Goal: Information Seeking & Learning: Learn about a topic

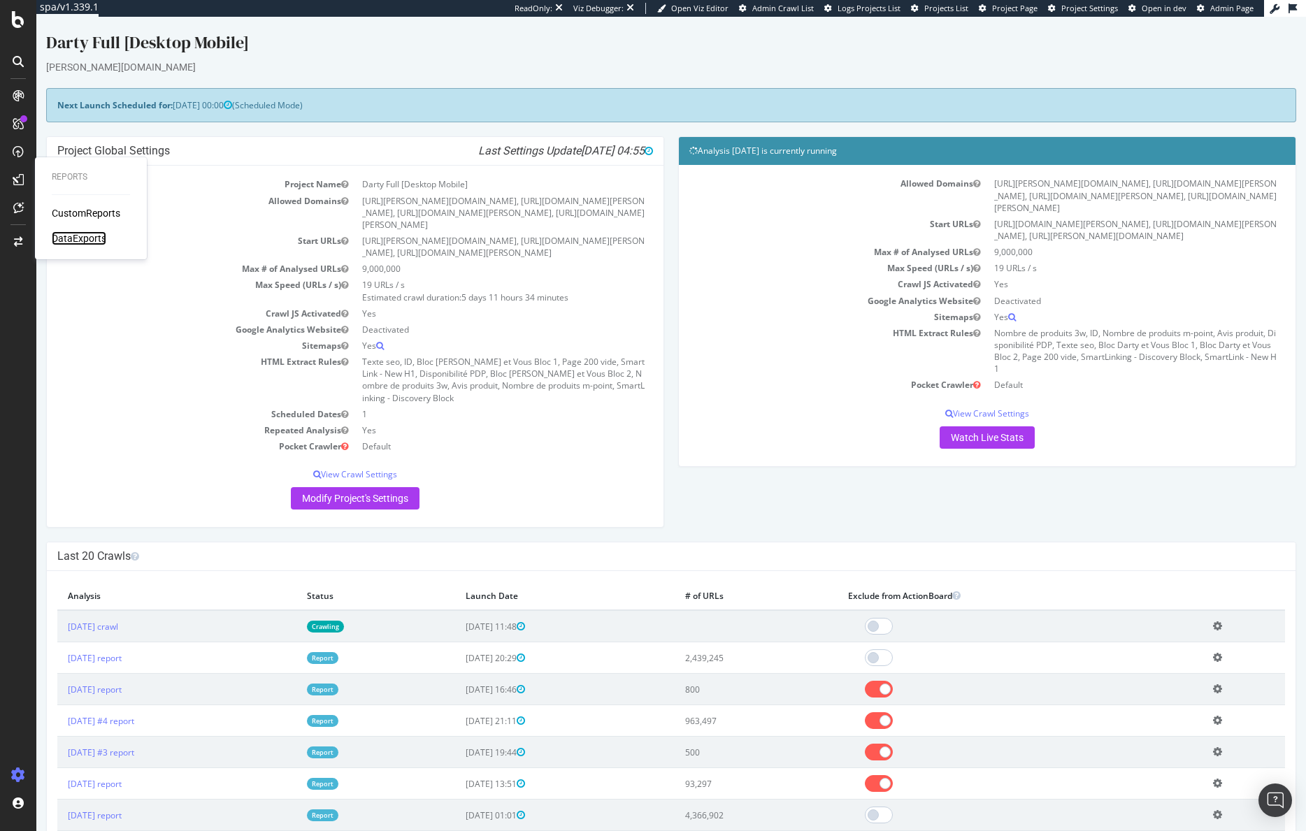
click at [97, 238] on div "DataExports" at bounding box center [79, 238] width 55 height 14
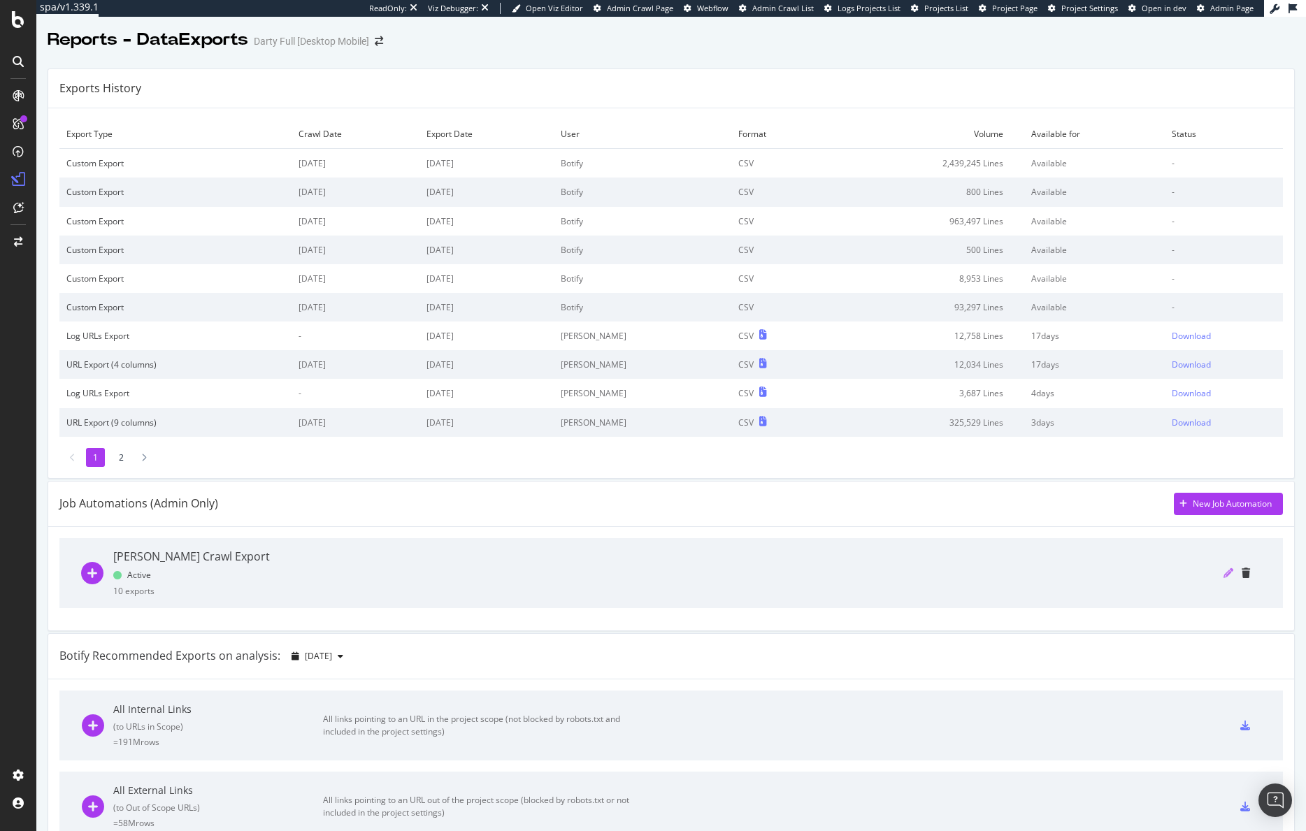
click at [1223, 574] on icon "pencil" at bounding box center [1228, 573] width 10 height 10
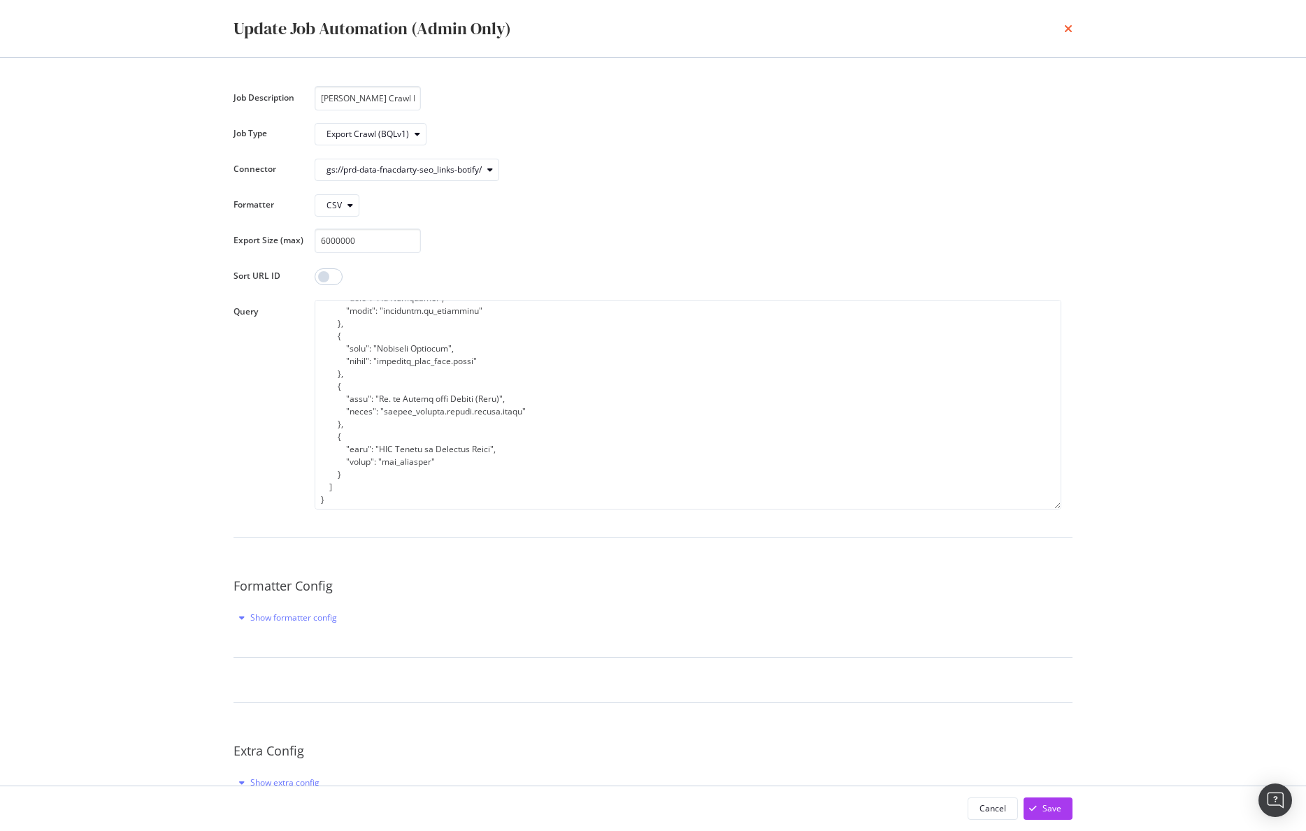
click at [1070, 27] on icon "times" at bounding box center [1068, 28] width 8 height 11
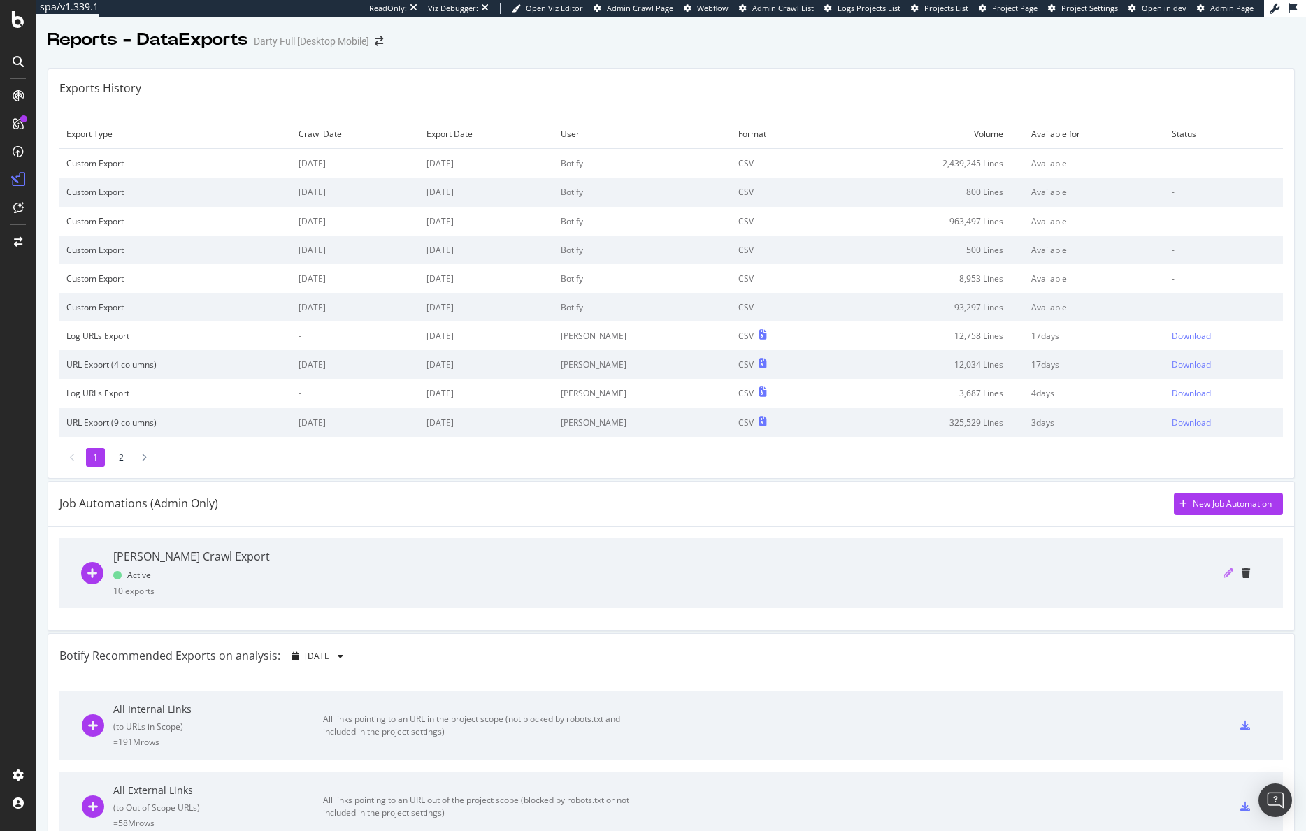
click at [1223, 577] on icon "pencil" at bounding box center [1228, 573] width 10 height 10
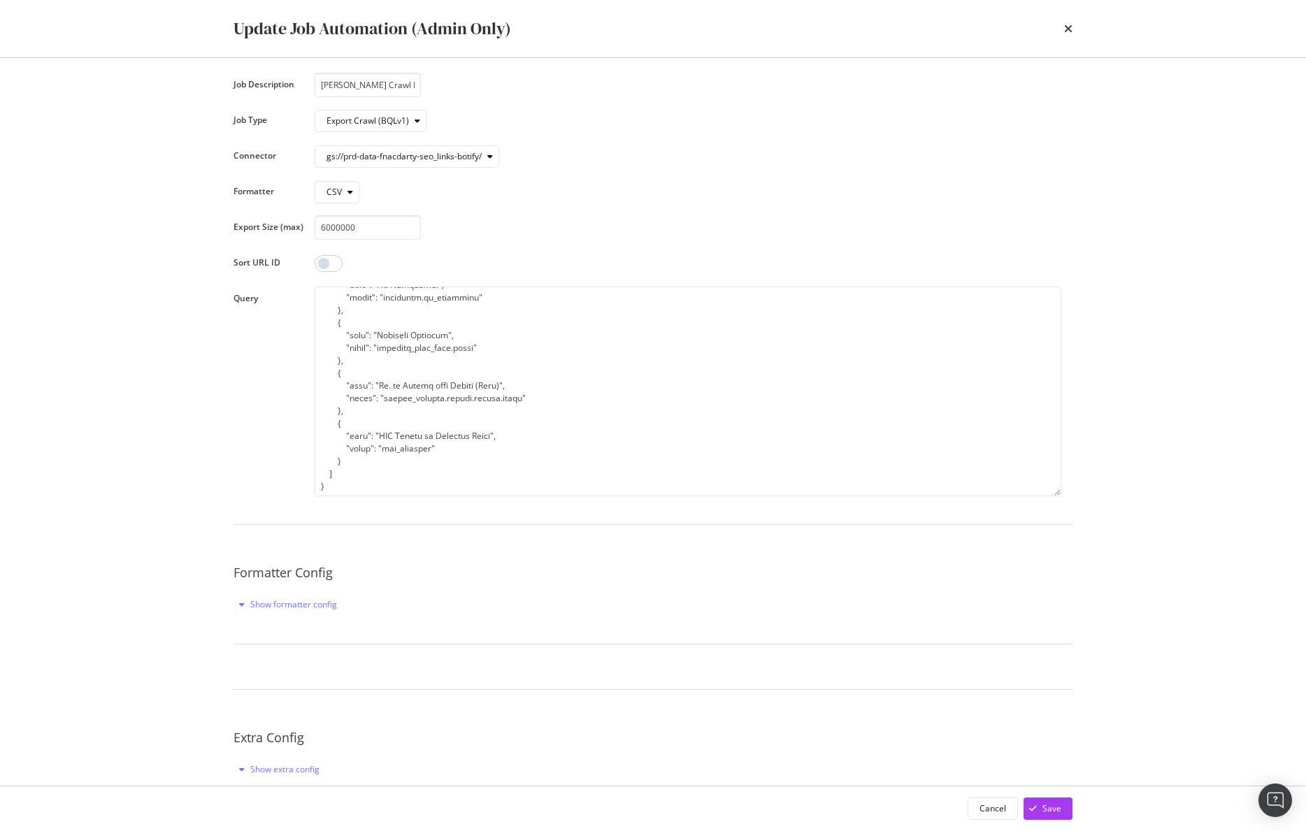
scroll to position [36, 0]
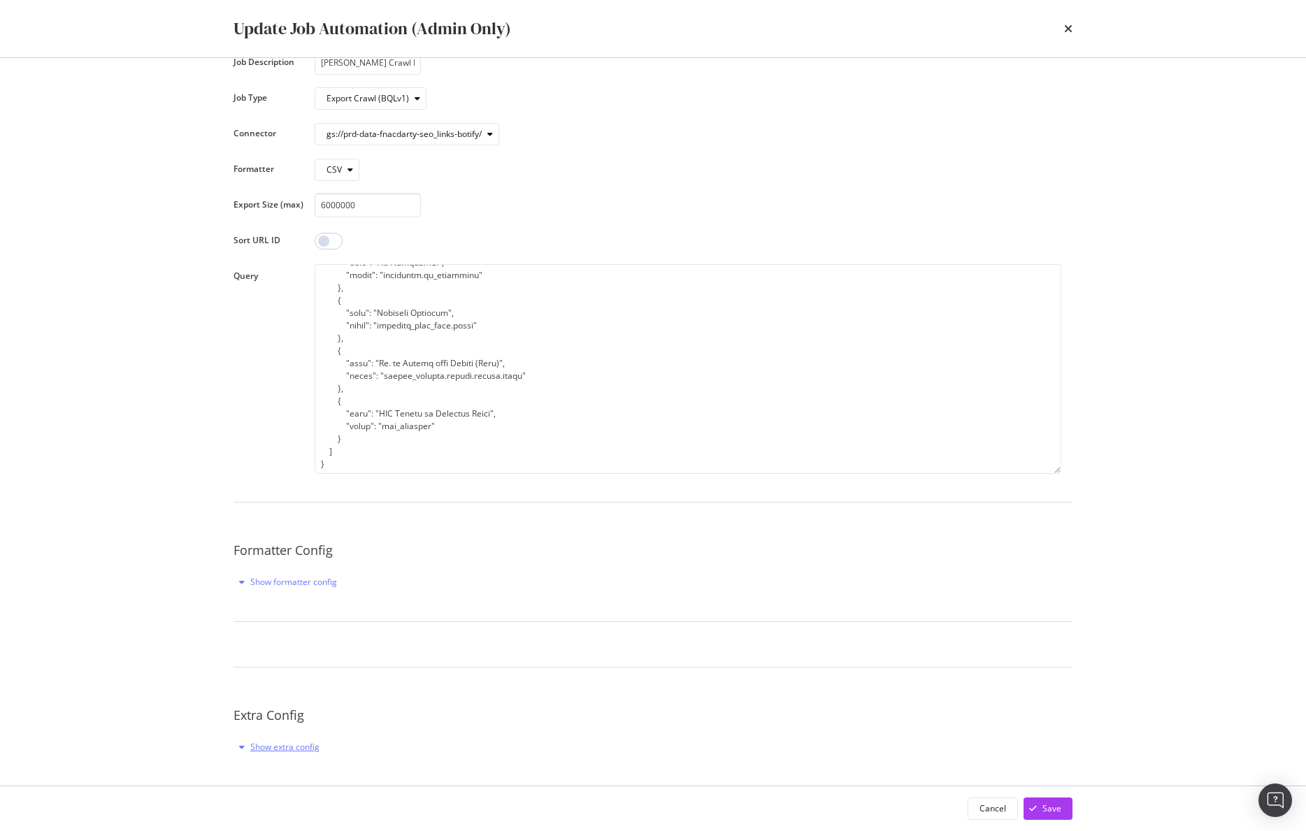
click at [287, 741] on div "Show extra config" at bounding box center [284, 747] width 69 height 12
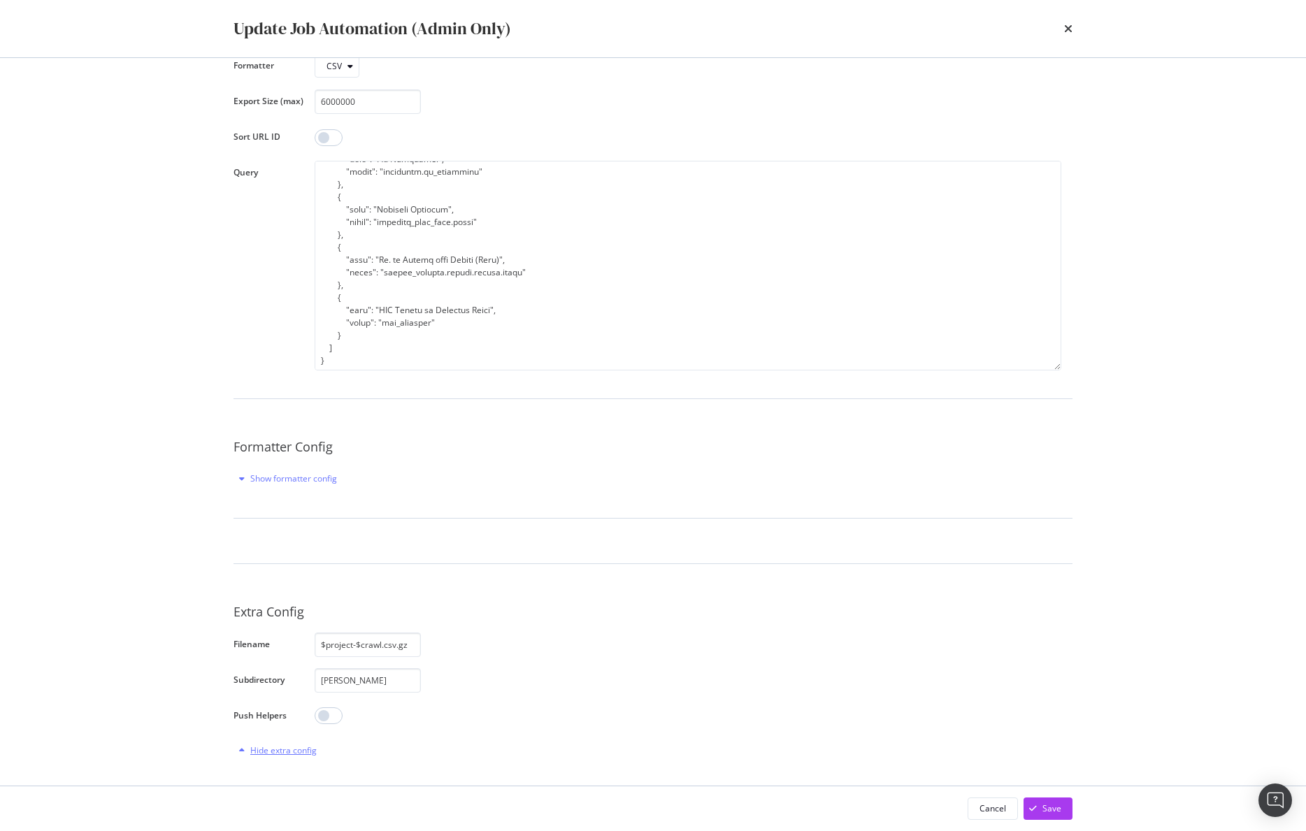
scroll to position [143, 0]
click at [240, 473] on icon "modal" at bounding box center [242, 475] width 6 height 8
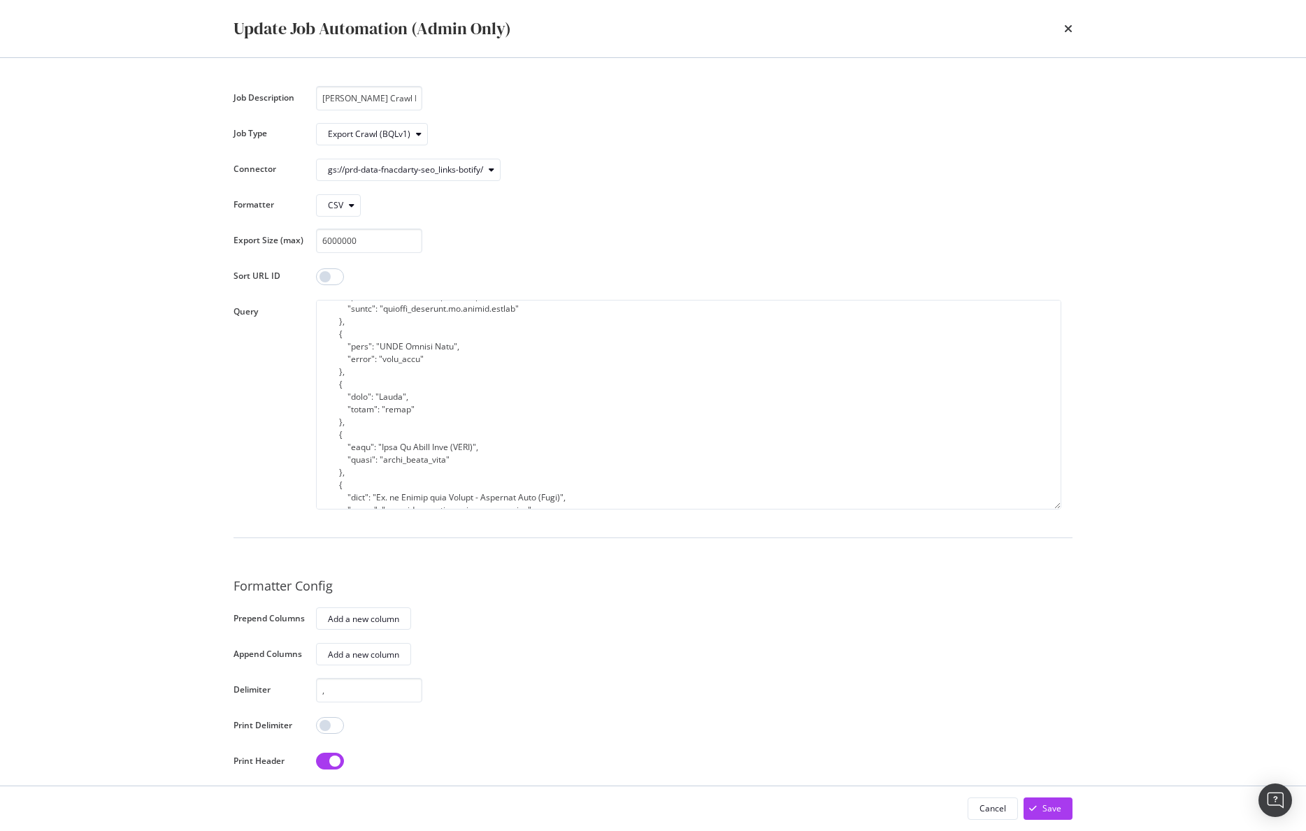
scroll to position [515, 0]
click at [1059, 26] on div "Update Job Automation (Admin Only)" at bounding box center [652, 29] width 839 height 24
click at [1065, 27] on icon "times" at bounding box center [1068, 28] width 8 height 11
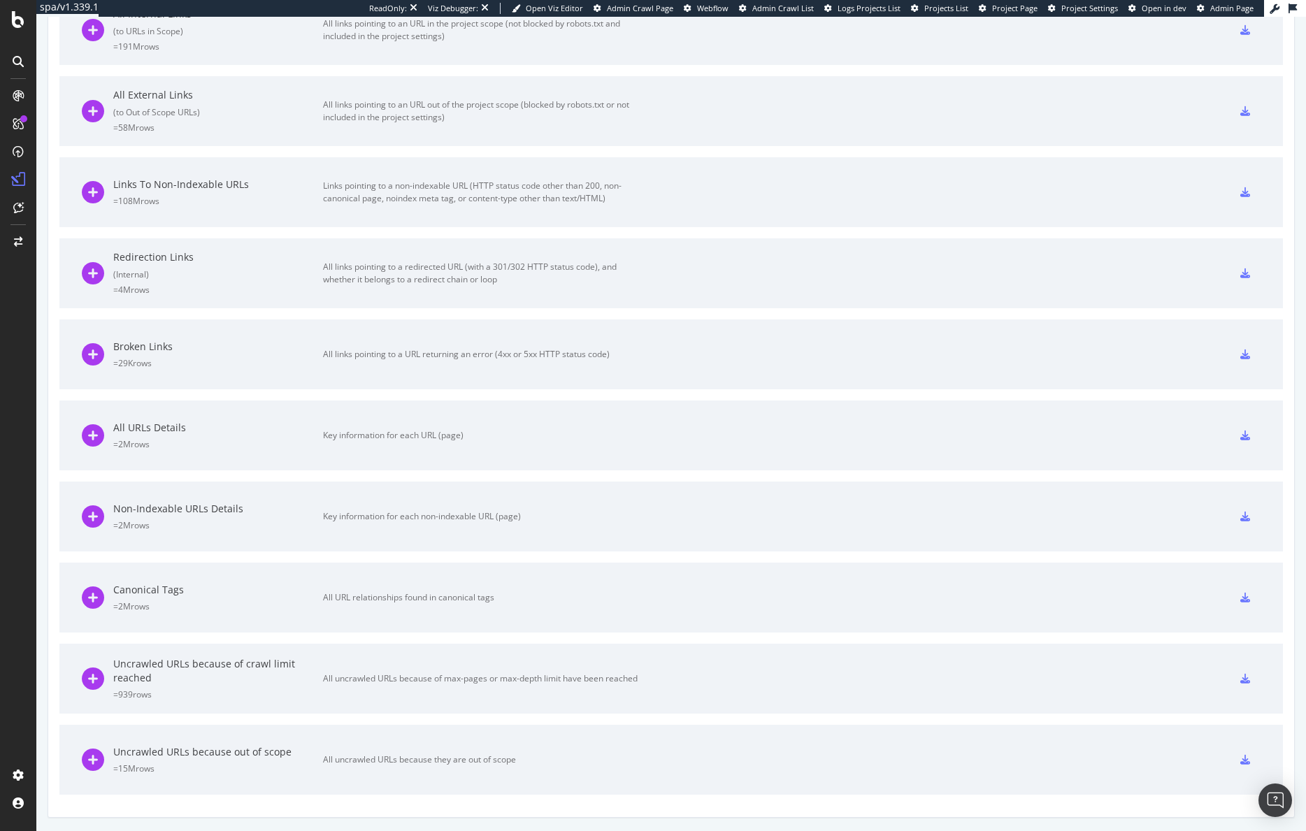
scroll to position [0, 0]
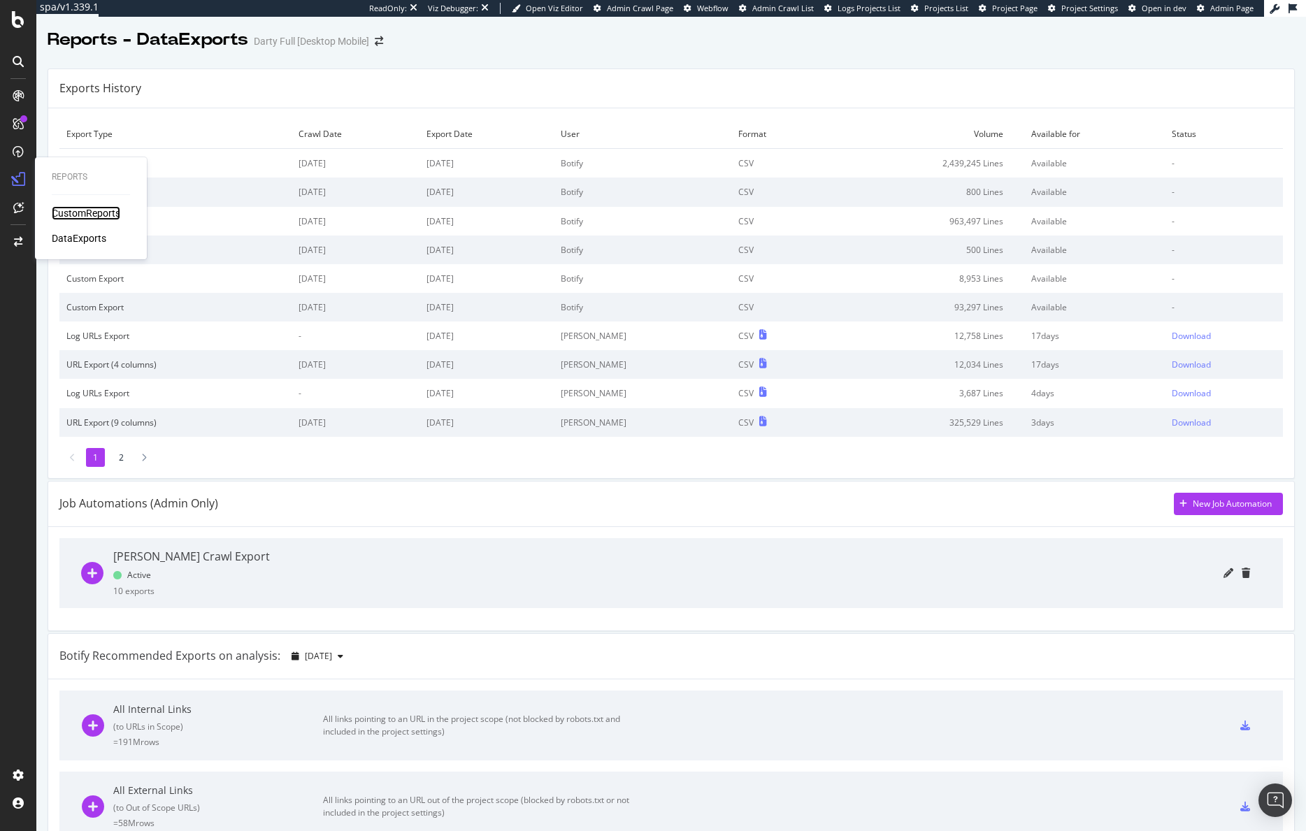
click at [100, 215] on div "CustomReports" at bounding box center [86, 213] width 69 height 14
